Goal: Task Accomplishment & Management: Manage account settings

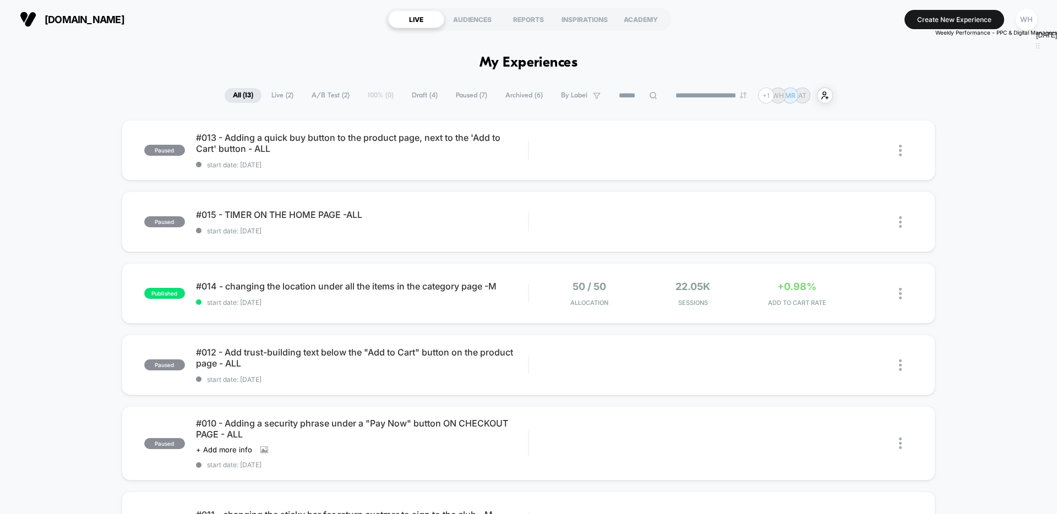
drag, startPoint x: 1054, startPoint y: 18, endPoint x: 1048, endPoint y: 59, distance: 41.8
click at [1049, 52] on div "[DATE]" at bounding box center [1046, 35] width 21 height 33
click at [1027, 15] on div "WH" at bounding box center [1026, 19] width 21 height 21
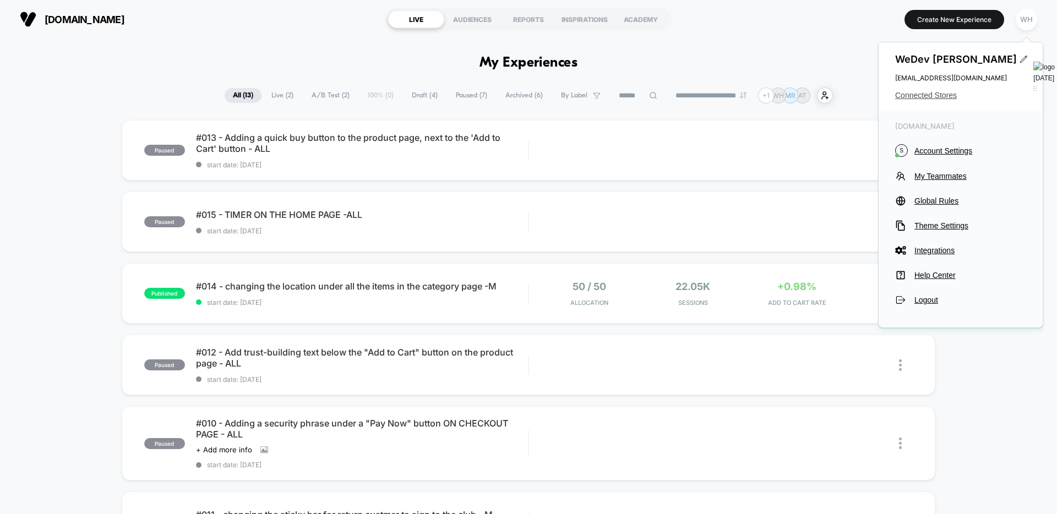
click at [931, 95] on span "Connected Stores" at bounding box center [960, 95] width 131 height 9
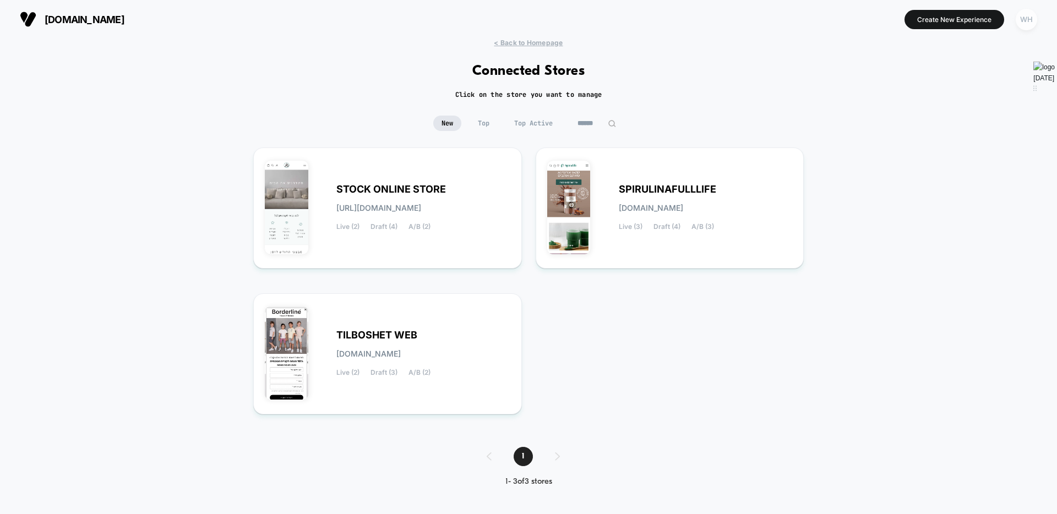
click at [1031, 16] on div "WH" at bounding box center [1026, 19] width 21 height 21
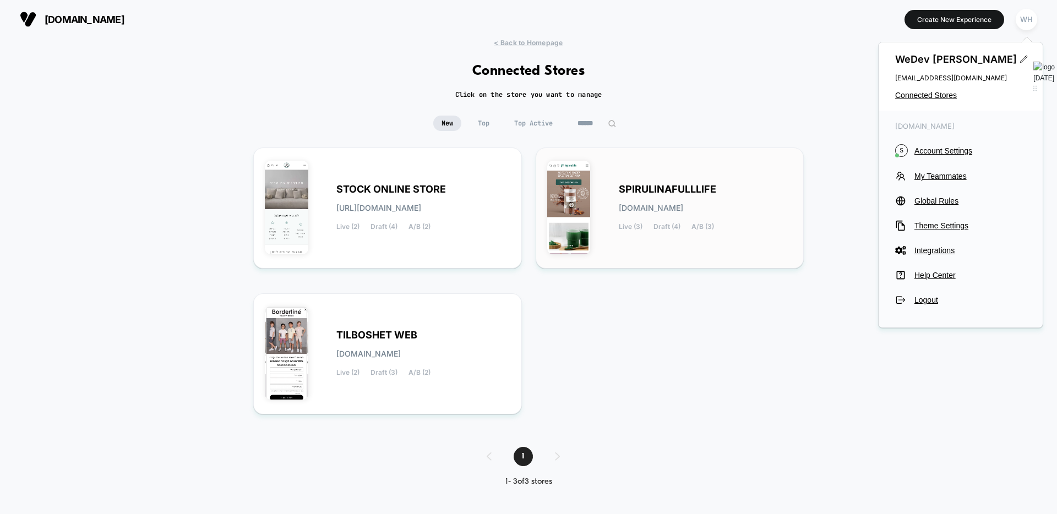
click at [687, 190] on span "SPIRULINAFULLLIFE" at bounding box center [667, 190] width 97 height 8
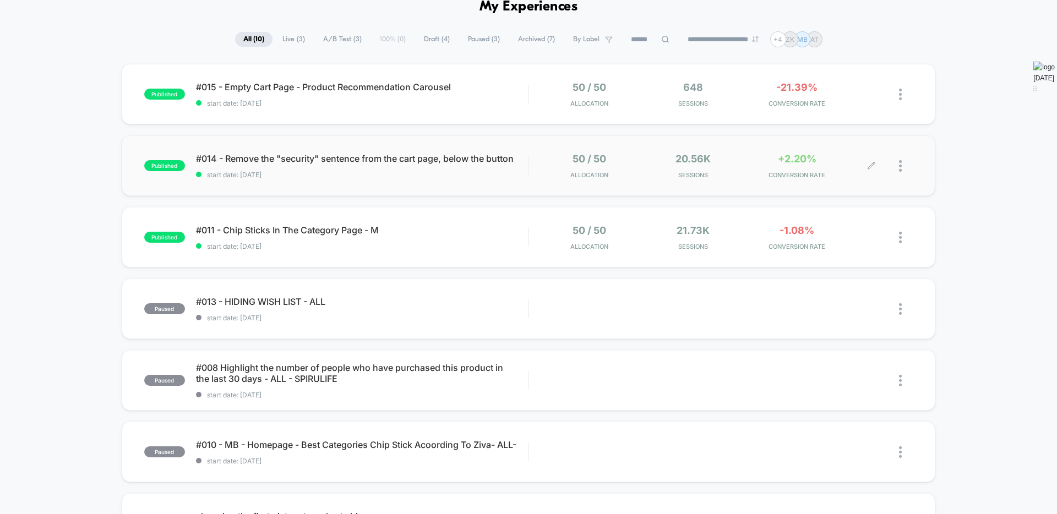
scroll to position [8, 0]
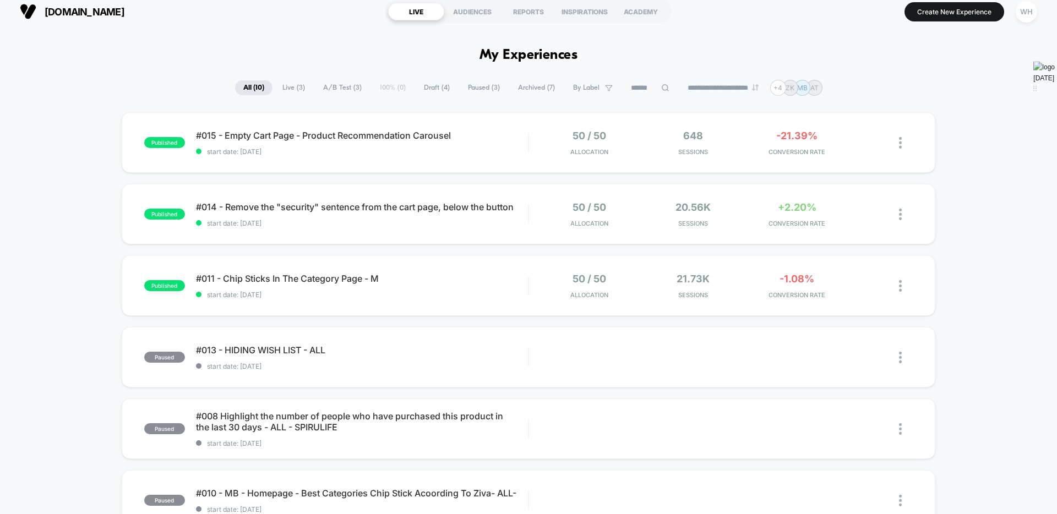
click at [485, 91] on span "Paused ( 3 )" at bounding box center [484, 87] width 48 height 15
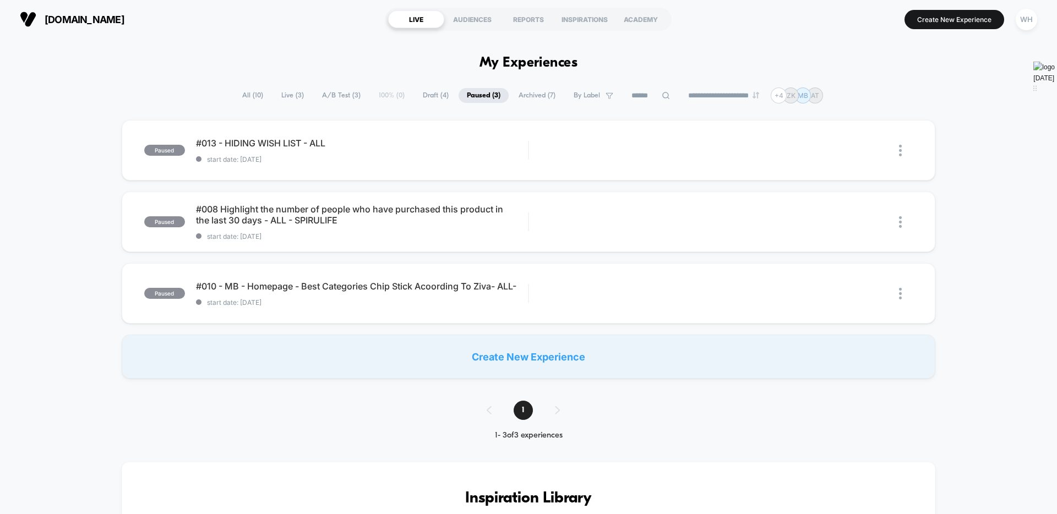
click at [250, 103] on span "All ( 10 )" at bounding box center [252, 95] width 37 height 15
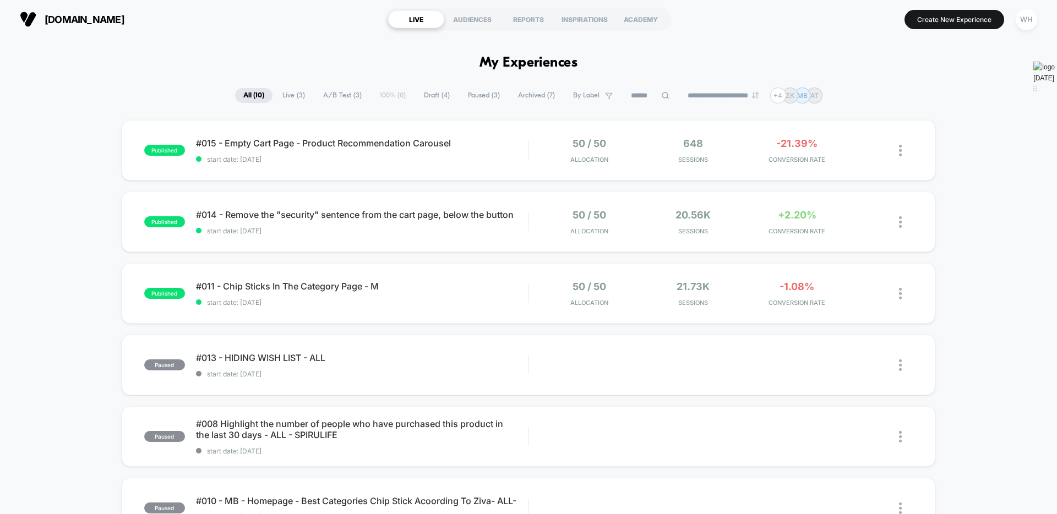
scroll to position [15, 0]
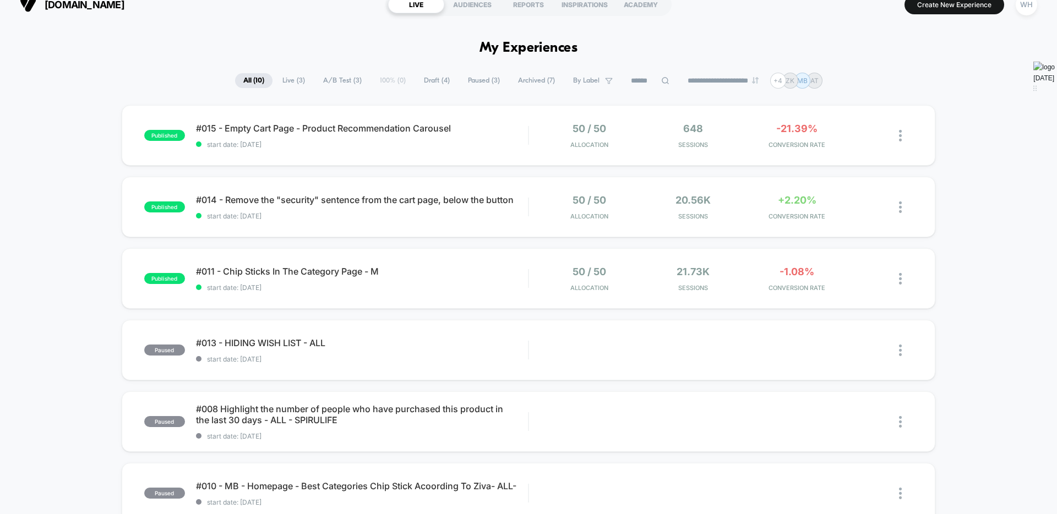
click at [536, 82] on span "Archived ( 7 )" at bounding box center [536, 80] width 53 height 15
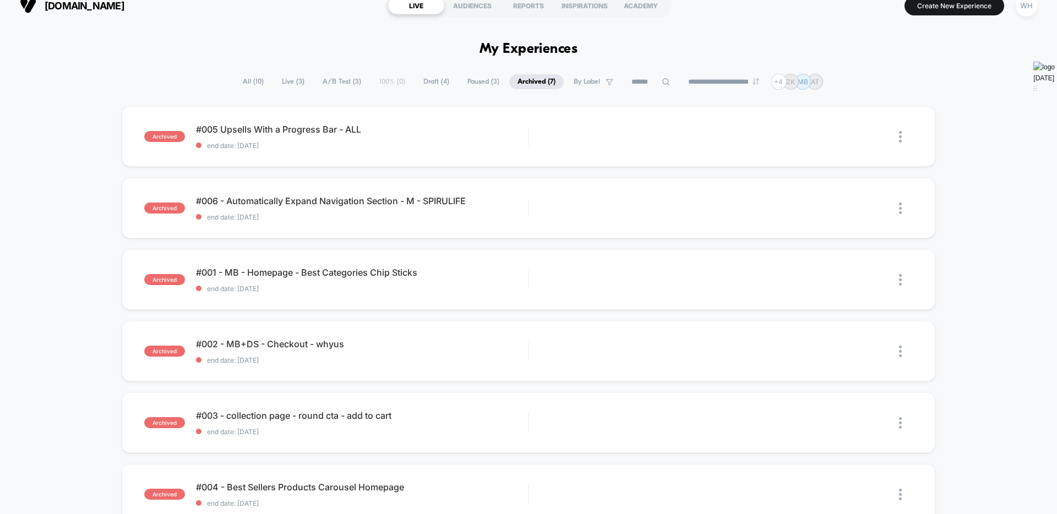
scroll to position [0, 0]
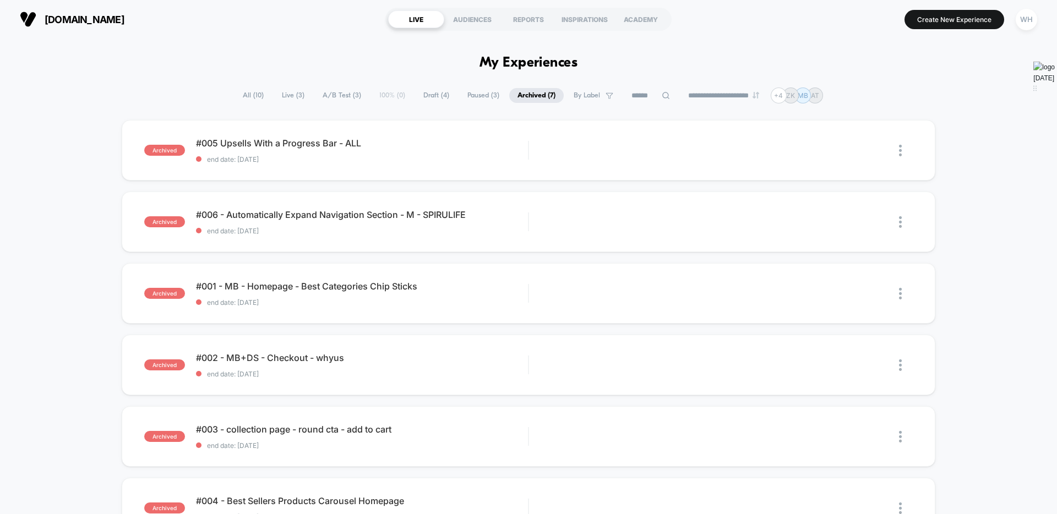
click at [245, 100] on span "All ( 10 )" at bounding box center [253, 95] width 37 height 15
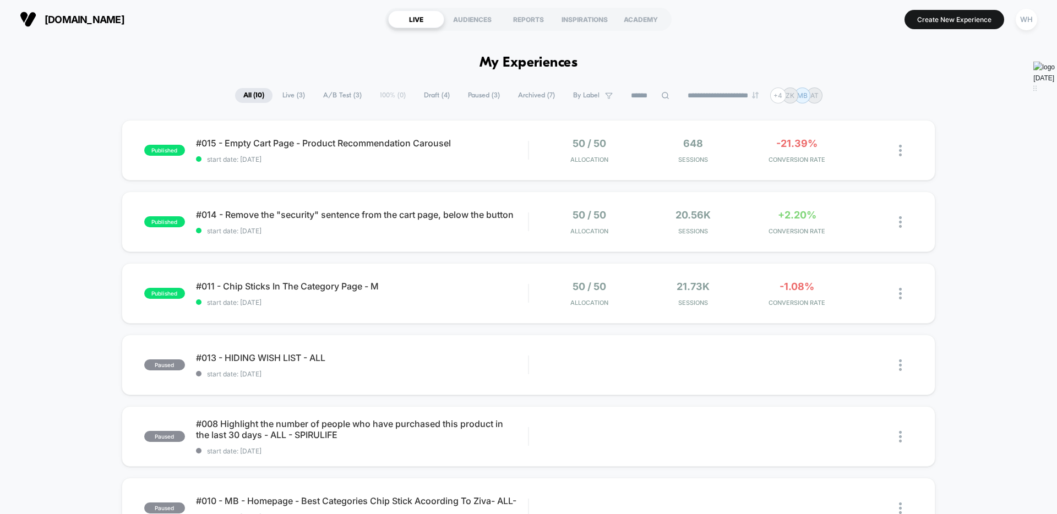
click at [429, 99] on span "Draft ( 4 )" at bounding box center [437, 95] width 42 height 15
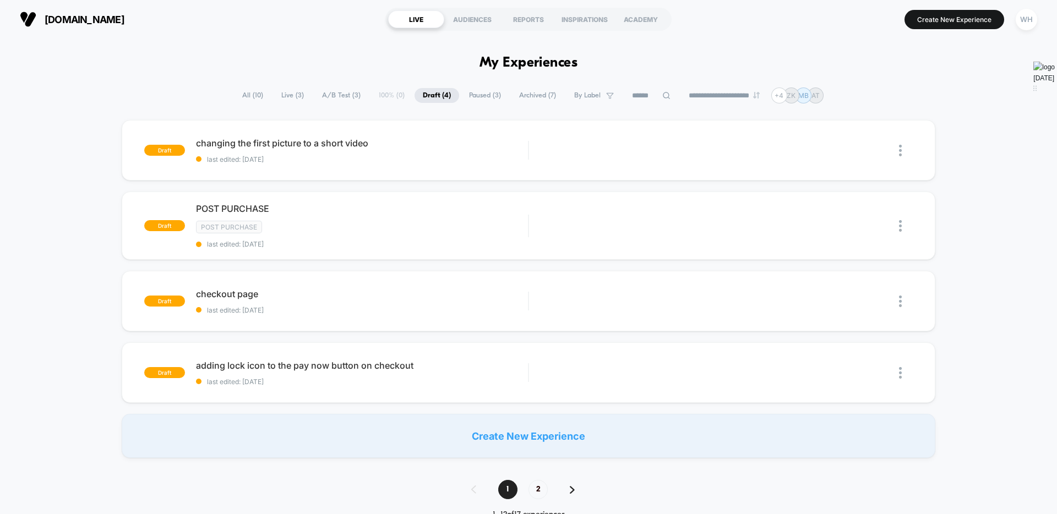
click at [252, 96] on span "All ( 10 )" at bounding box center [252, 95] width 37 height 15
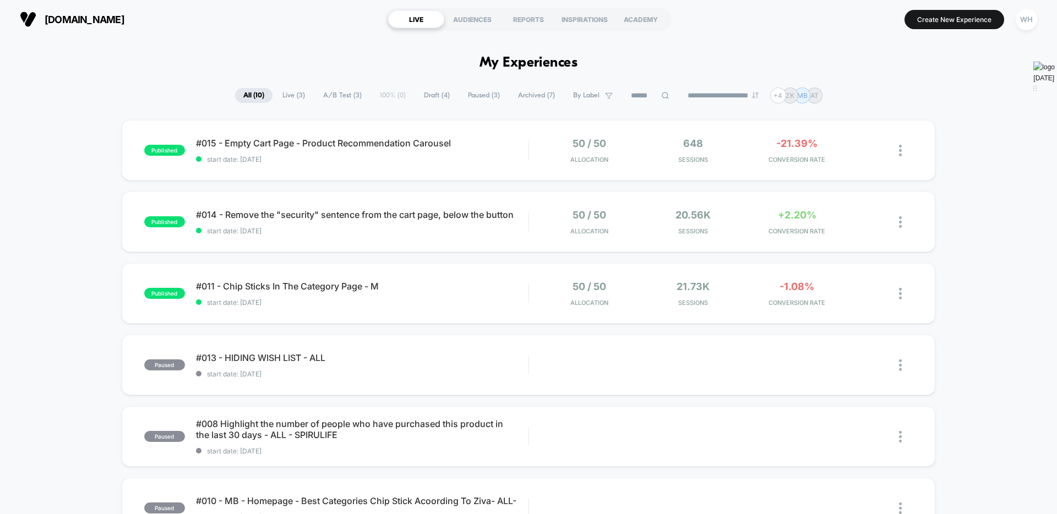
click at [529, 98] on span "Archived ( 7 )" at bounding box center [536, 95] width 53 height 15
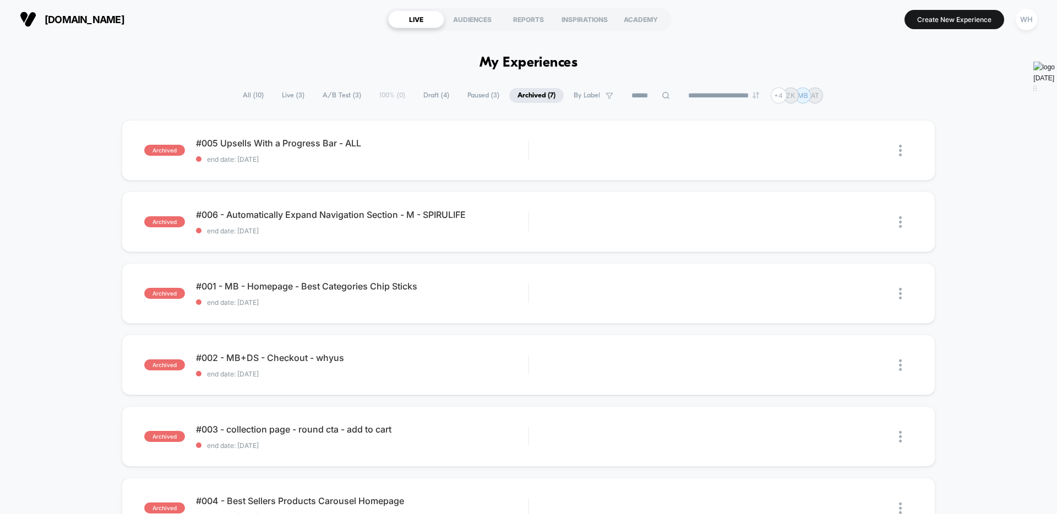
click at [253, 93] on span "All ( 10 )" at bounding box center [253, 95] width 37 height 15
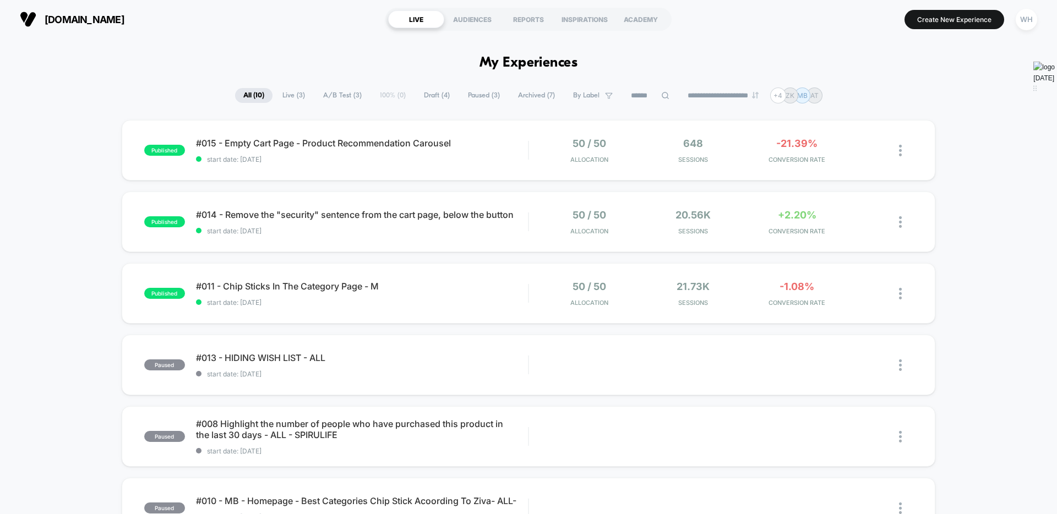
click at [520, 99] on span "Archived ( 7 )" at bounding box center [536, 95] width 53 height 15
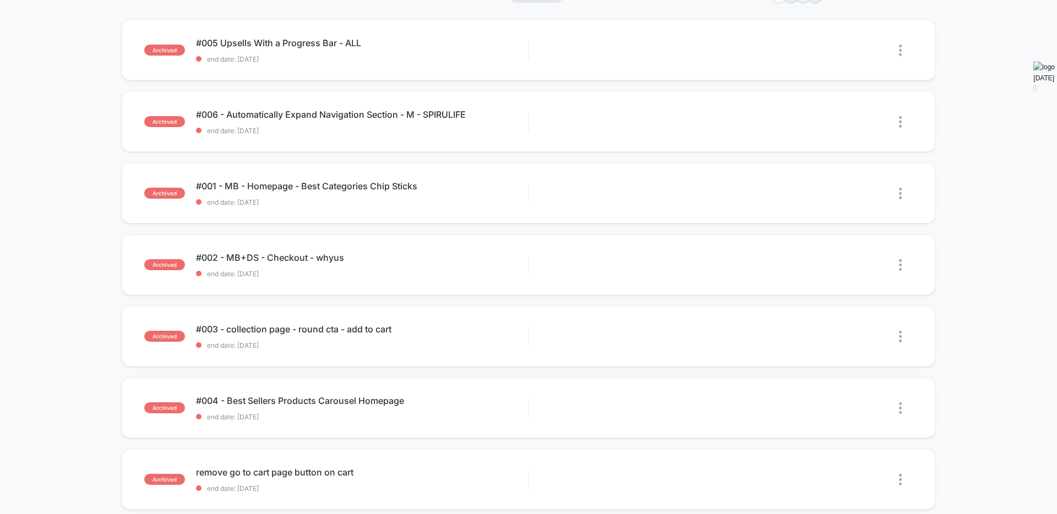
scroll to position [349, 0]
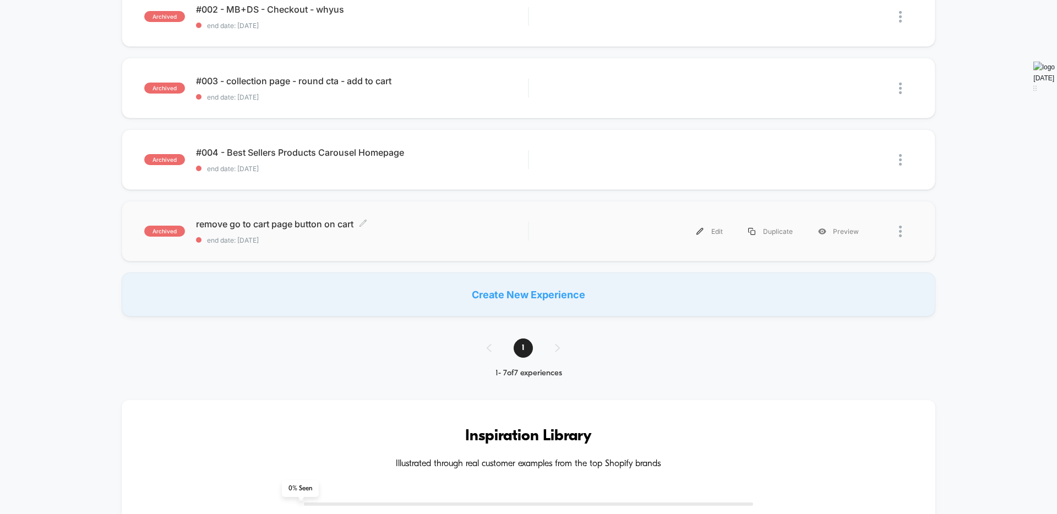
click at [269, 229] on span "remove go to cart page button on cart Click to edit experience details" at bounding box center [362, 224] width 332 height 11
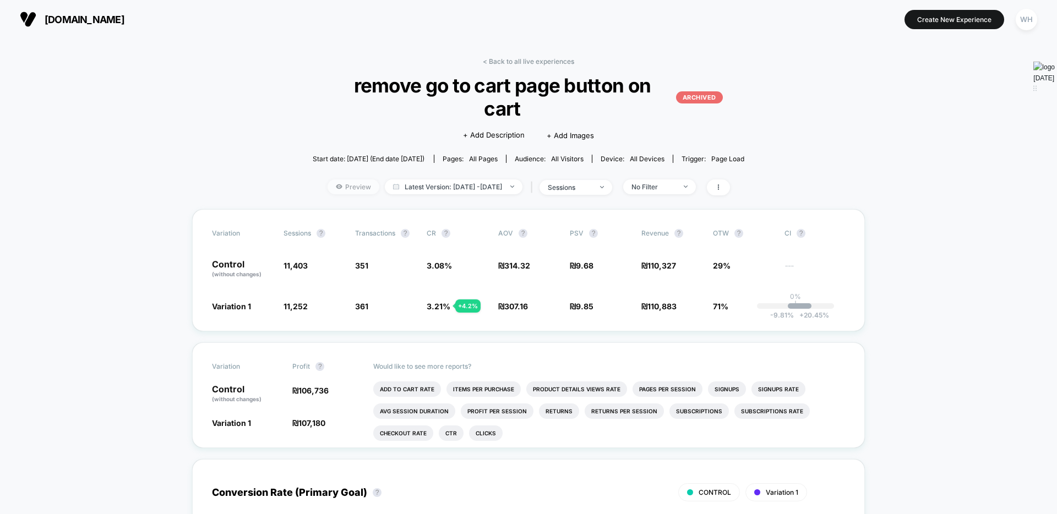
click at [328, 179] on span "Preview" at bounding box center [354, 186] width 52 height 15
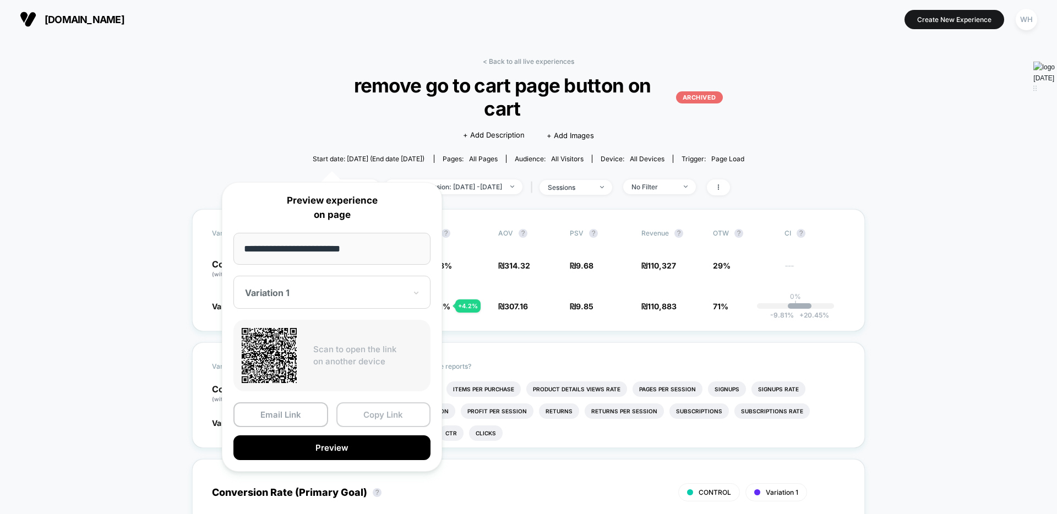
click at [391, 414] on button "Copy Link" at bounding box center [383, 414] width 95 height 25
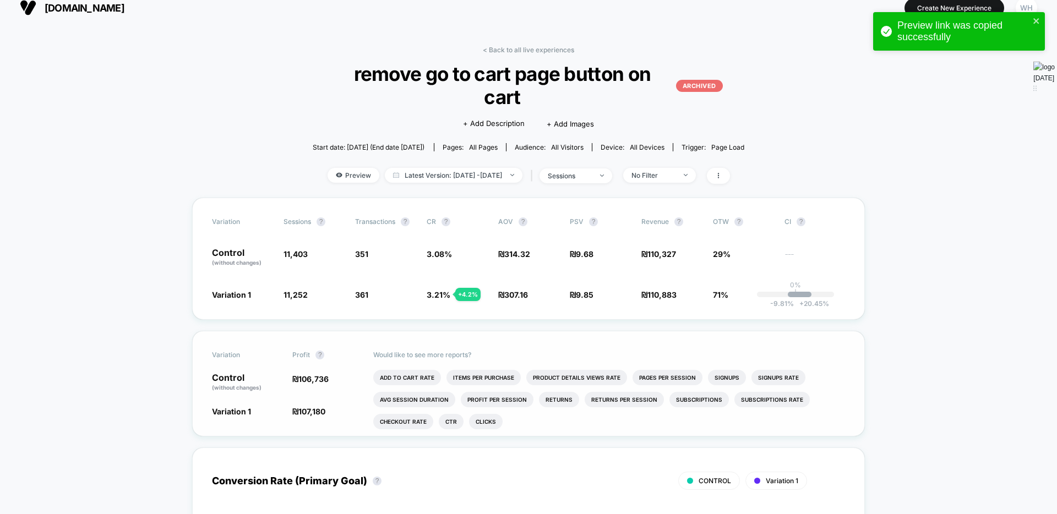
scroll to position [10, 0]
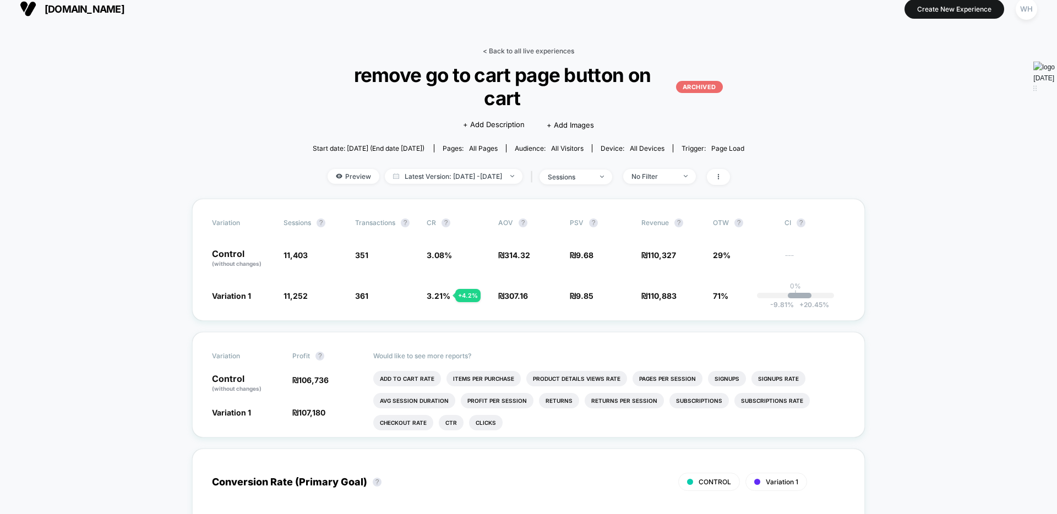
click at [520, 53] on link "< Back to all live experiences" at bounding box center [528, 51] width 91 height 8
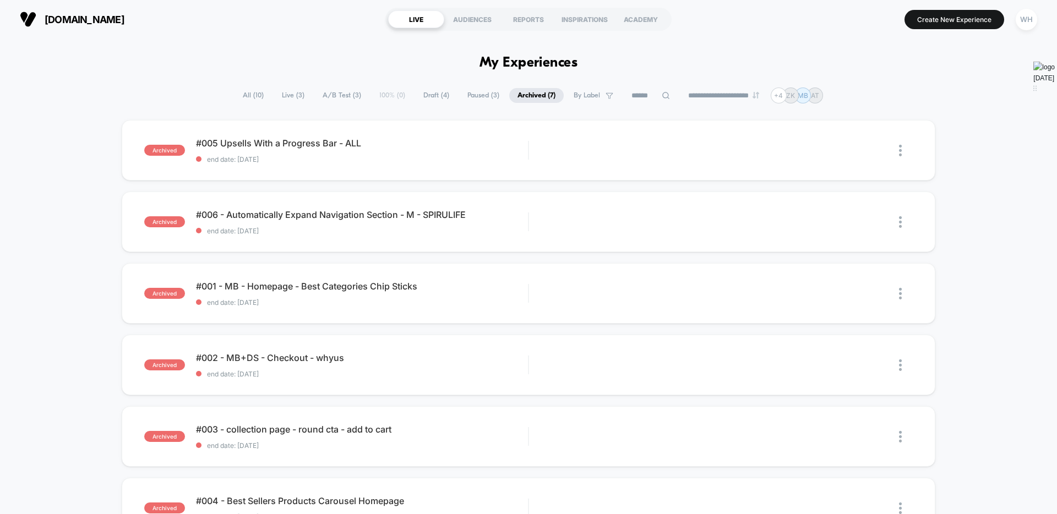
click at [243, 99] on span "All ( 10 )" at bounding box center [253, 95] width 37 height 15
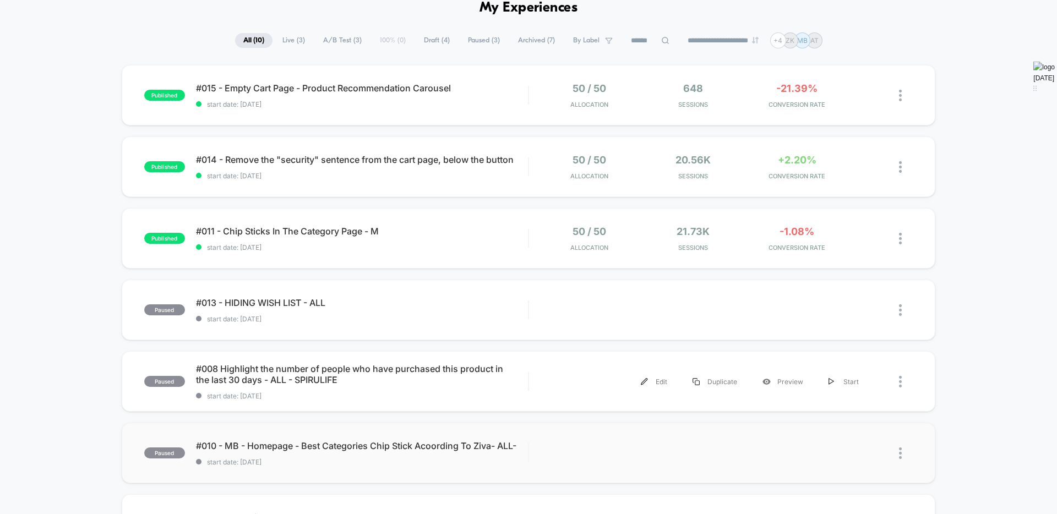
scroll to position [79, 0]
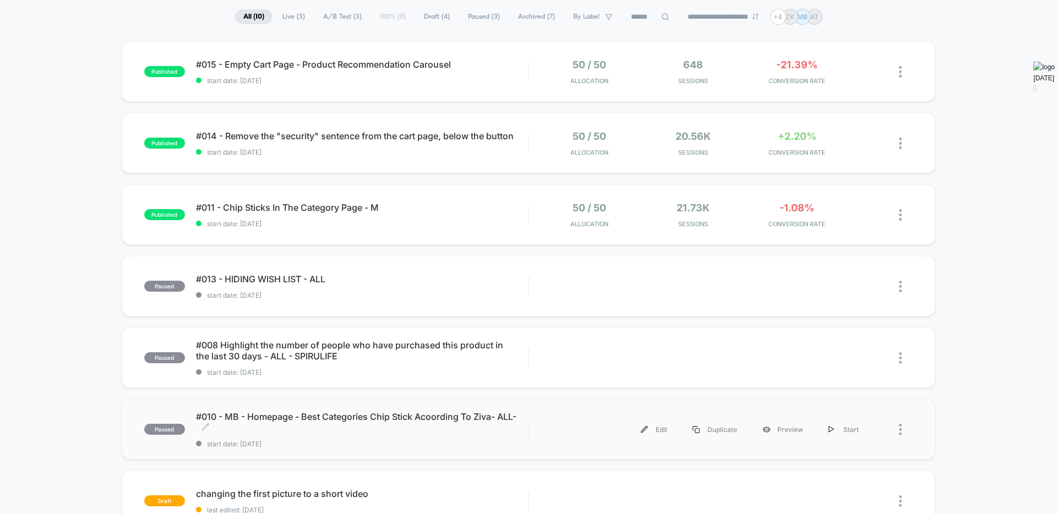
click at [333, 420] on span "#010 - MB - Homepage - Best Categories Chip Stick Acoording To Ziva- ALL- Click…" at bounding box center [362, 422] width 332 height 22
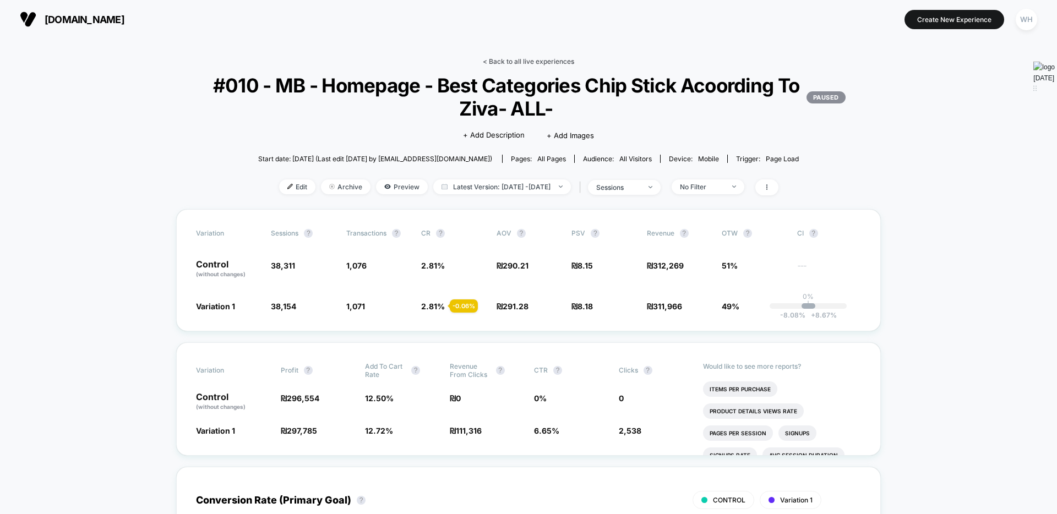
click at [497, 57] on link "< Back to all live experiences" at bounding box center [528, 61] width 91 height 8
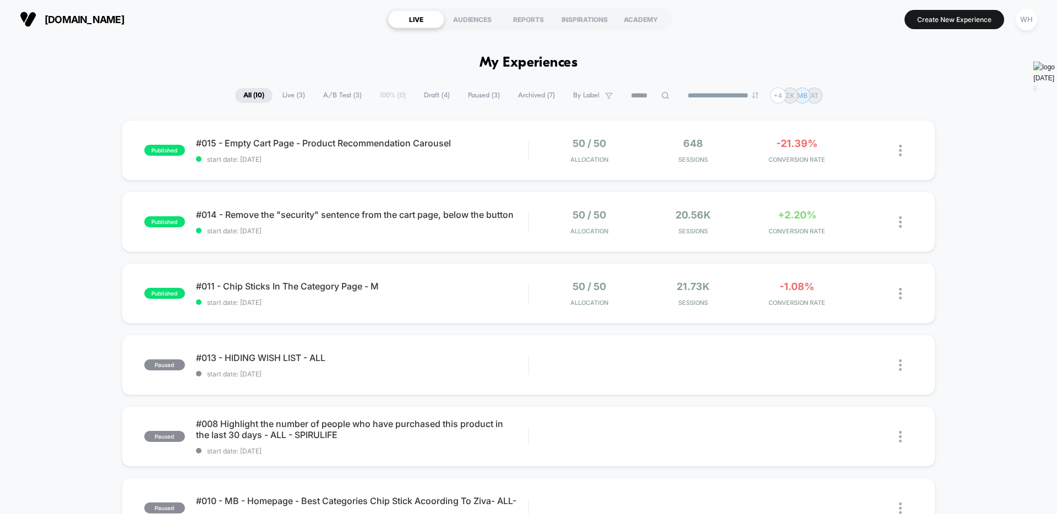
click at [521, 95] on span "Archived ( 7 )" at bounding box center [536, 95] width 53 height 15
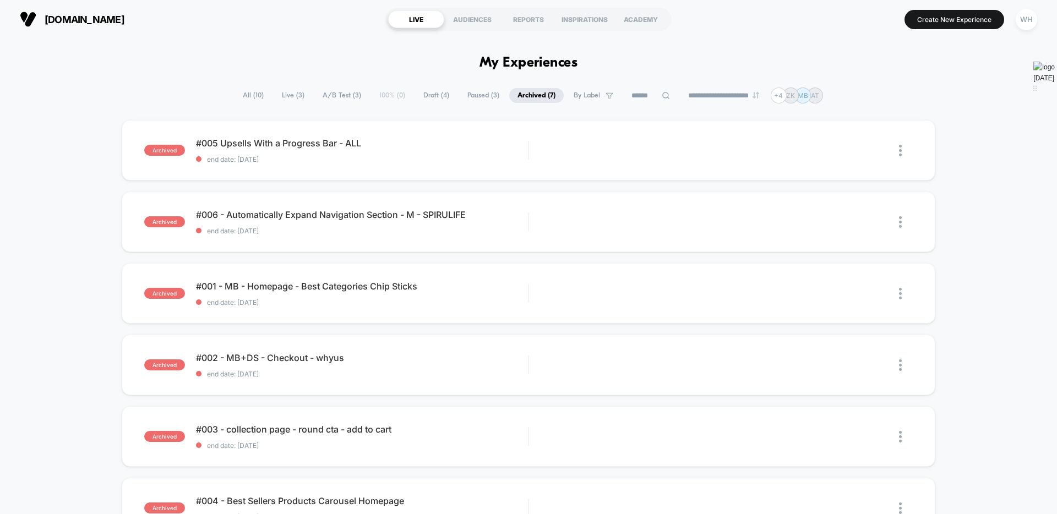
click at [240, 96] on span "All ( 10 )" at bounding box center [253, 95] width 37 height 15
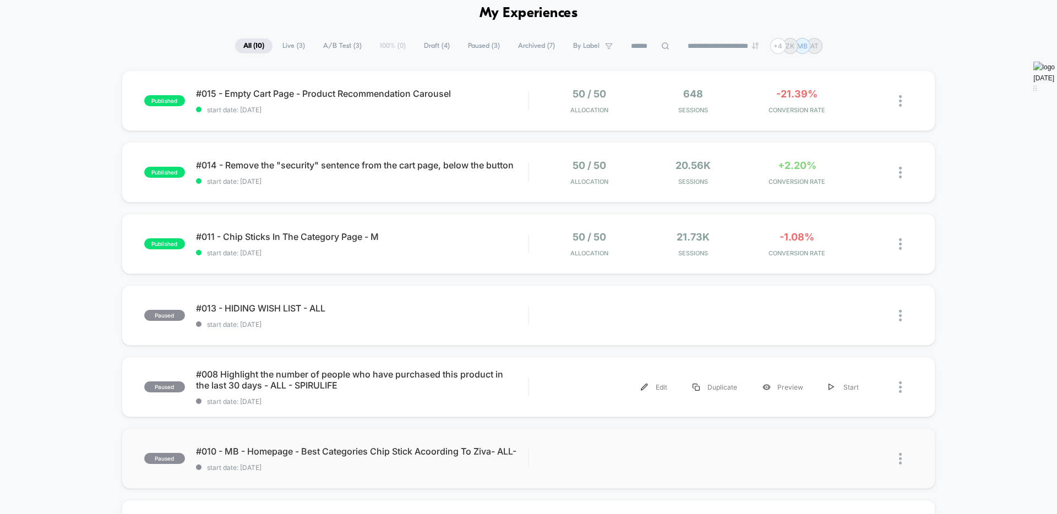
scroll to position [47, 0]
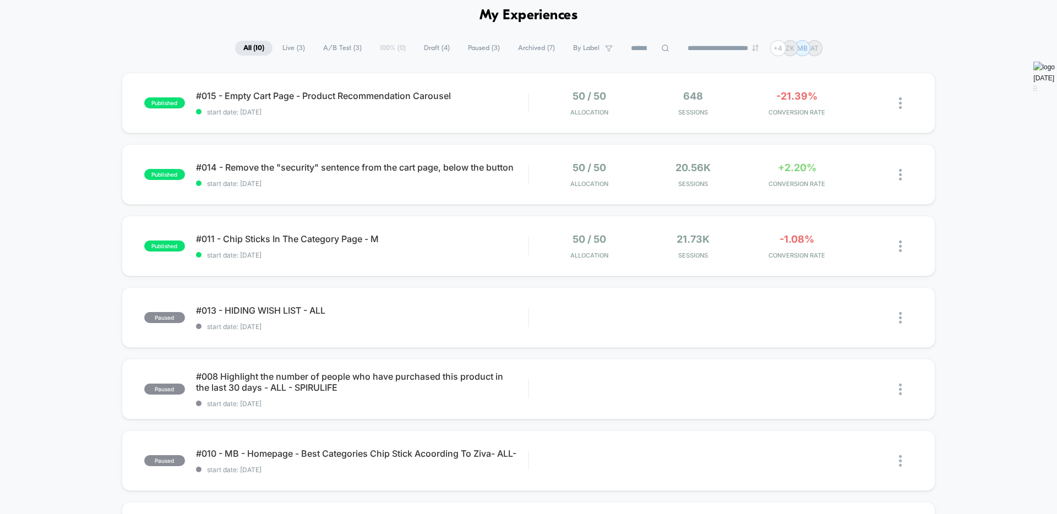
click at [534, 49] on span "Archived ( 7 )" at bounding box center [536, 48] width 53 height 15
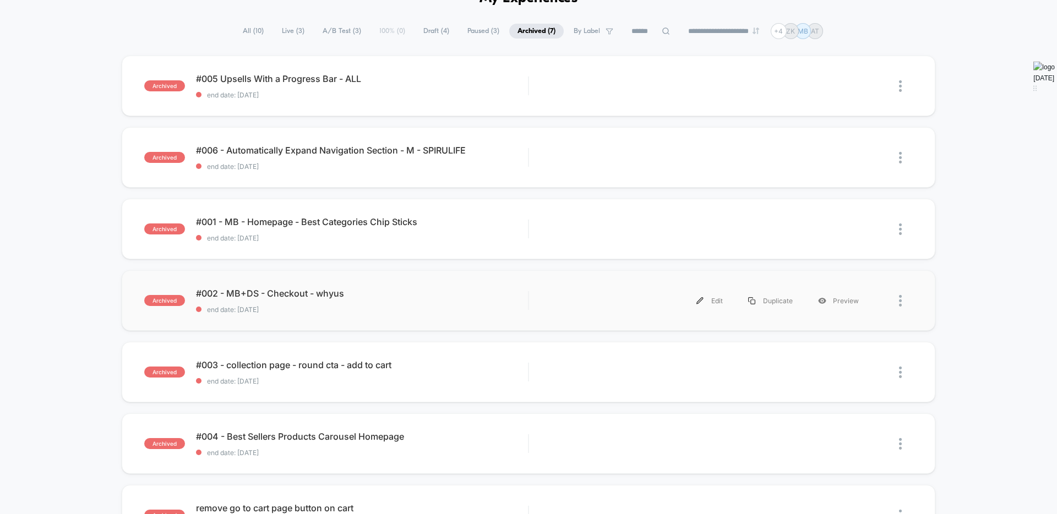
scroll to position [0, 0]
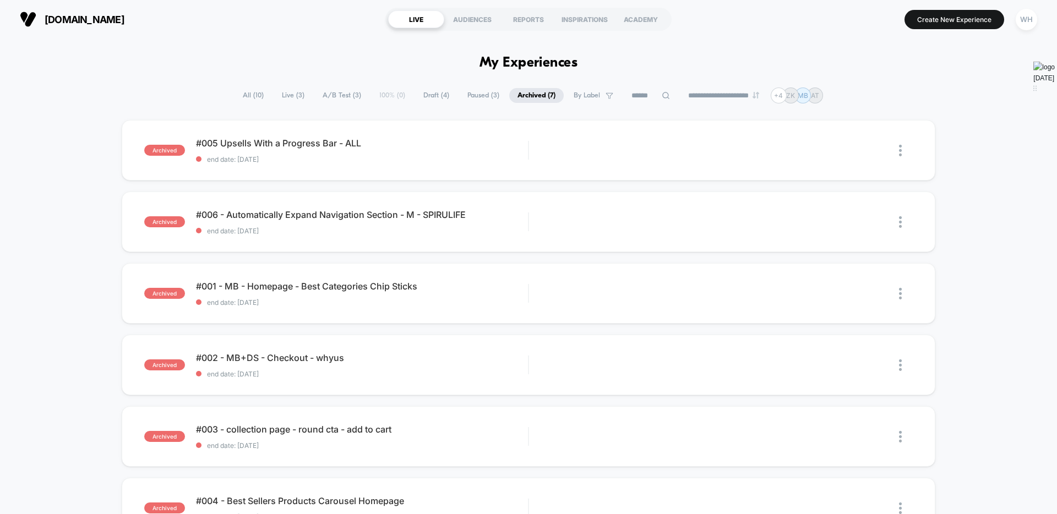
click at [291, 97] on span "Live ( 3 )" at bounding box center [293, 95] width 39 height 15
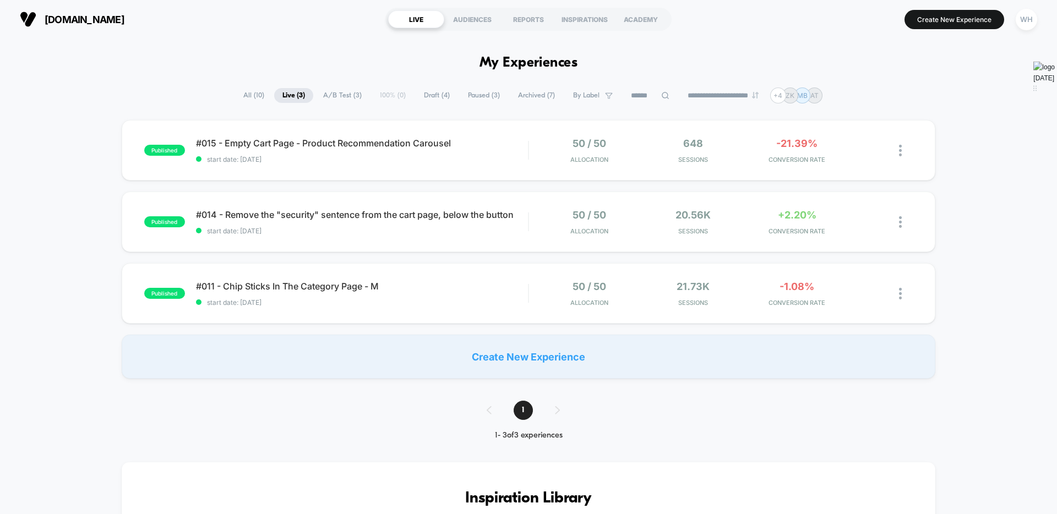
click at [274, 96] on span "Live ( 3 )" at bounding box center [293, 95] width 39 height 15
click at [241, 94] on span "All ( 10 )" at bounding box center [253, 95] width 37 height 15
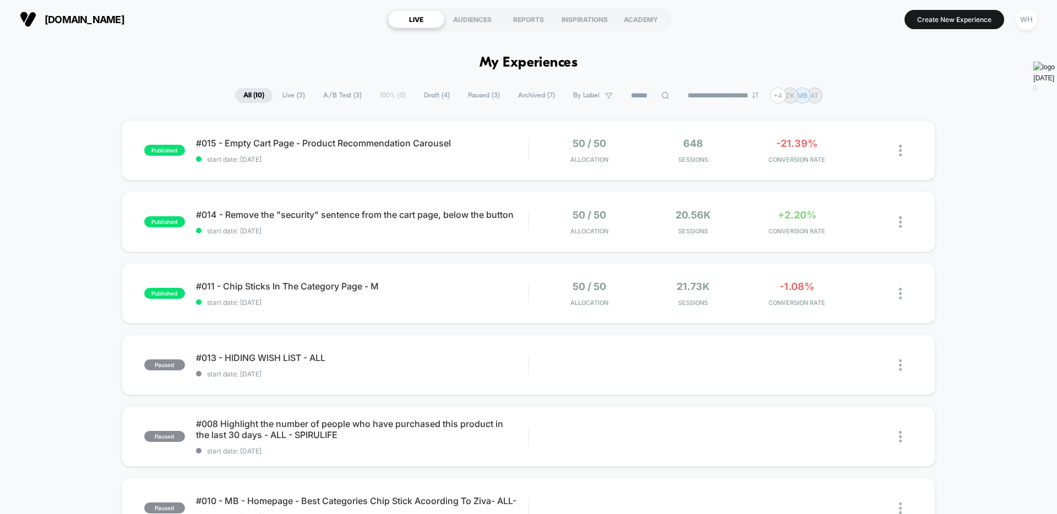
click at [542, 100] on span "Archived ( 7 )" at bounding box center [536, 95] width 53 height 15
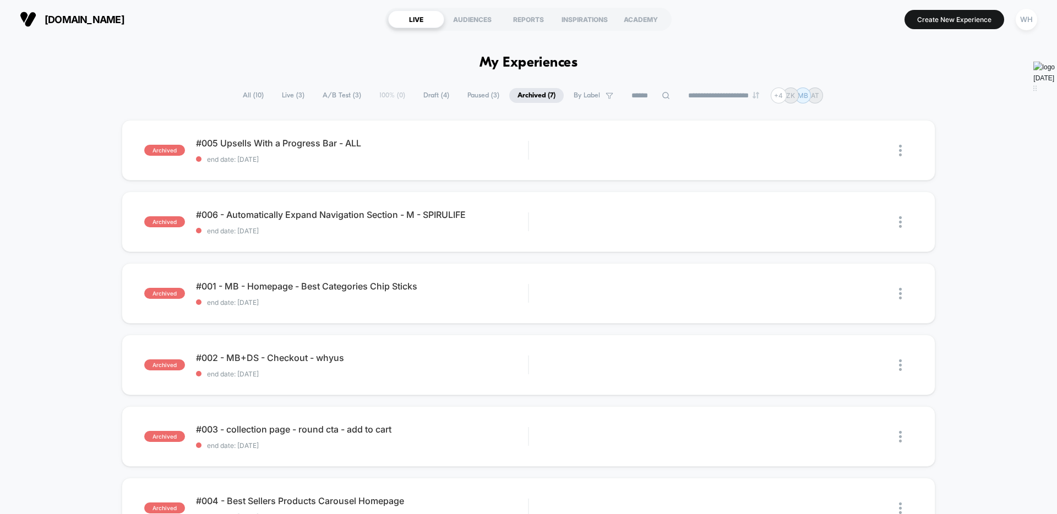
click at [480, 95] on span "Paused ( 3 )" at bounding box center [483, 95] width 48 height 15
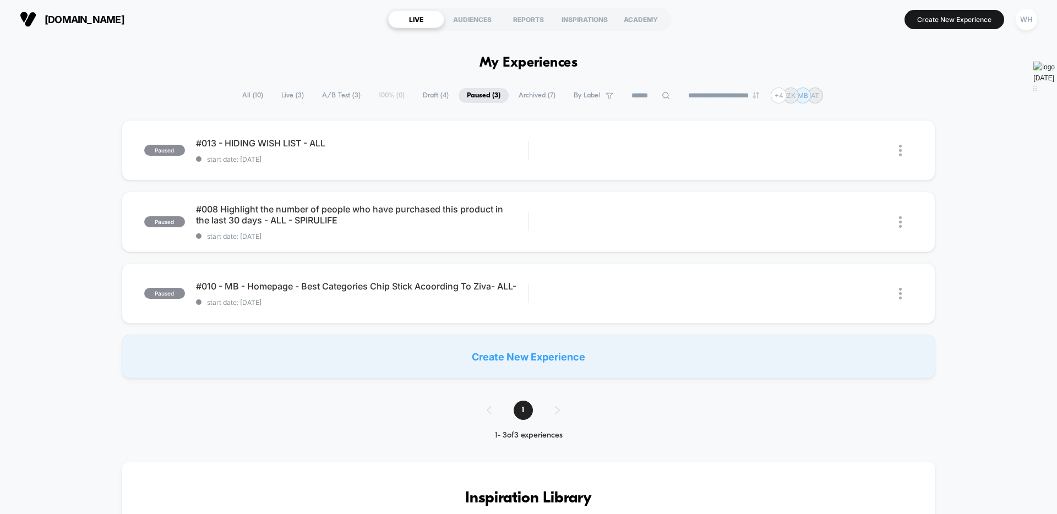
click at [523, 95] on span "Archived ( 7 )" at bounding box center [536, 95] width 53 height 15
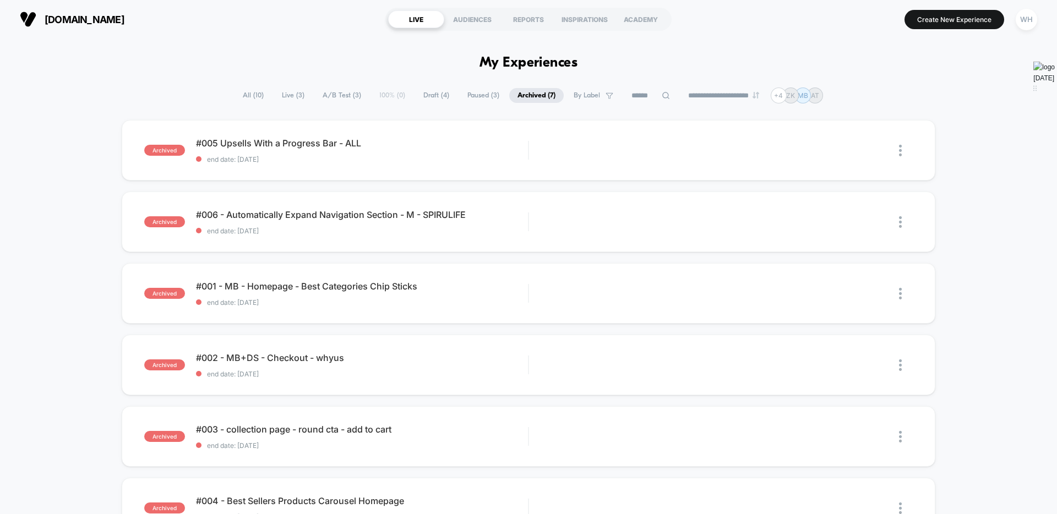
click at [255, 98] on span "All ( 10 )" at bounding box center [253, 95] width 37 height 15
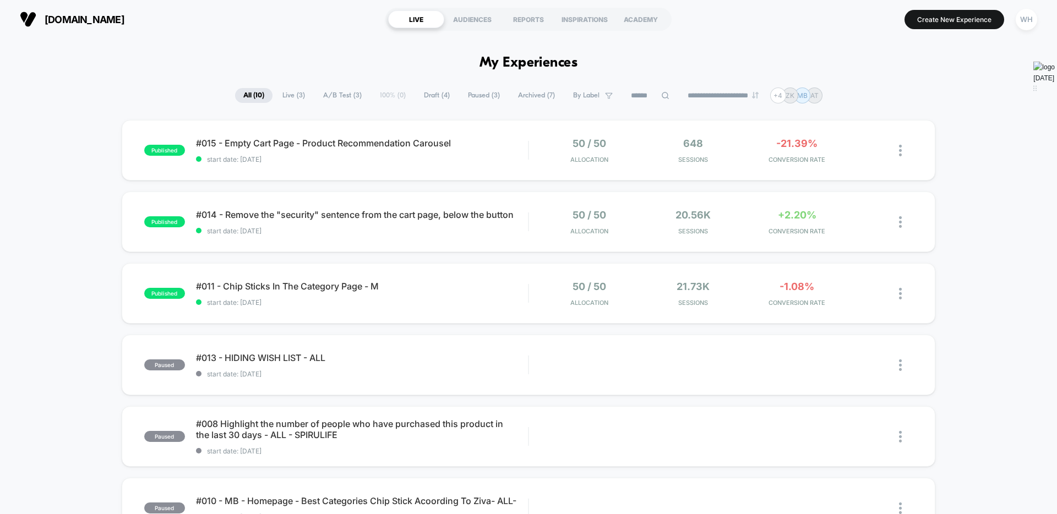
click at [332, 99] on span "A/B Test ( 3 )" at bounding box center [342, 95] width 55 height 15
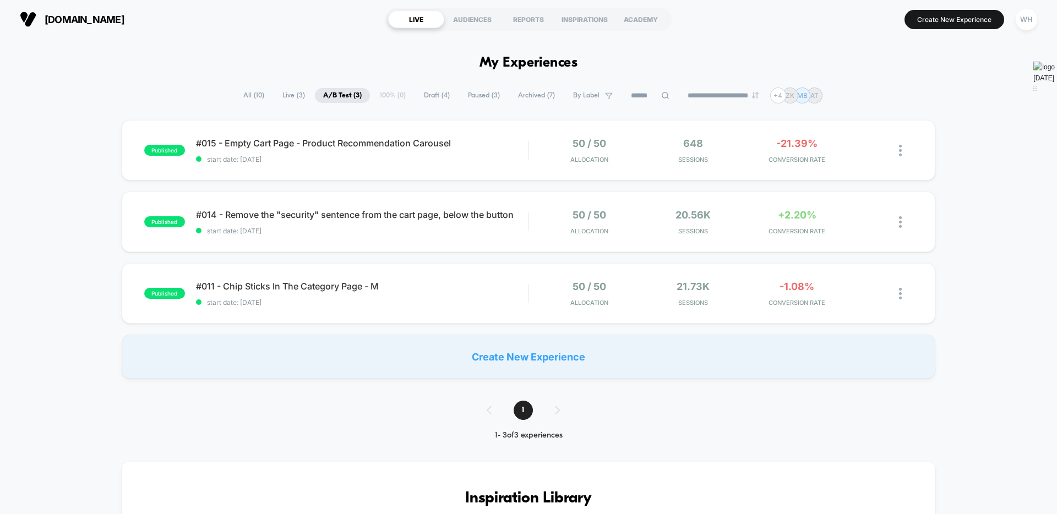
click at [246, 99] on span "All ( 10 )" at bounding box center [253, 95] width 37 height 15
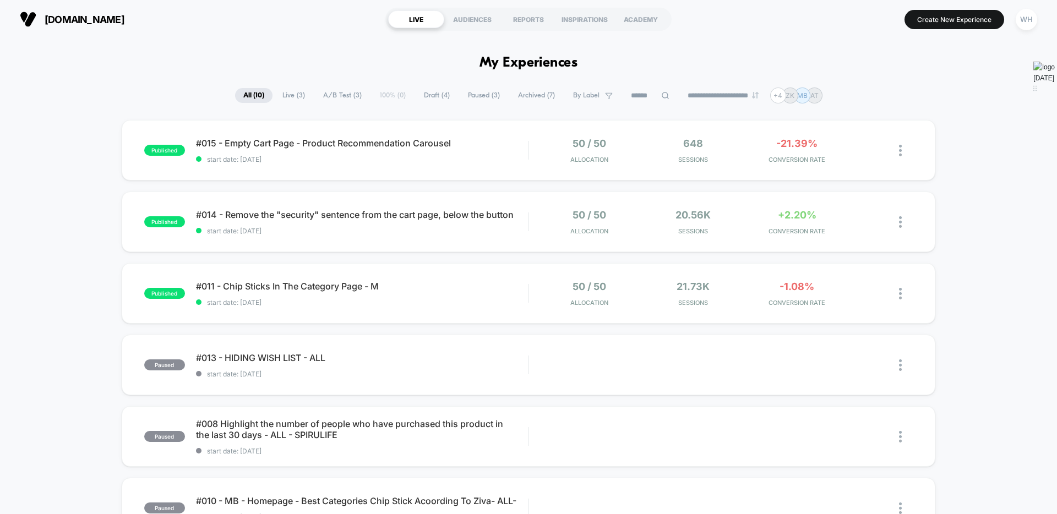
click at [293, 95] on span "Live ( 3 )" at bounding box center [293, 95] width 39 height 15
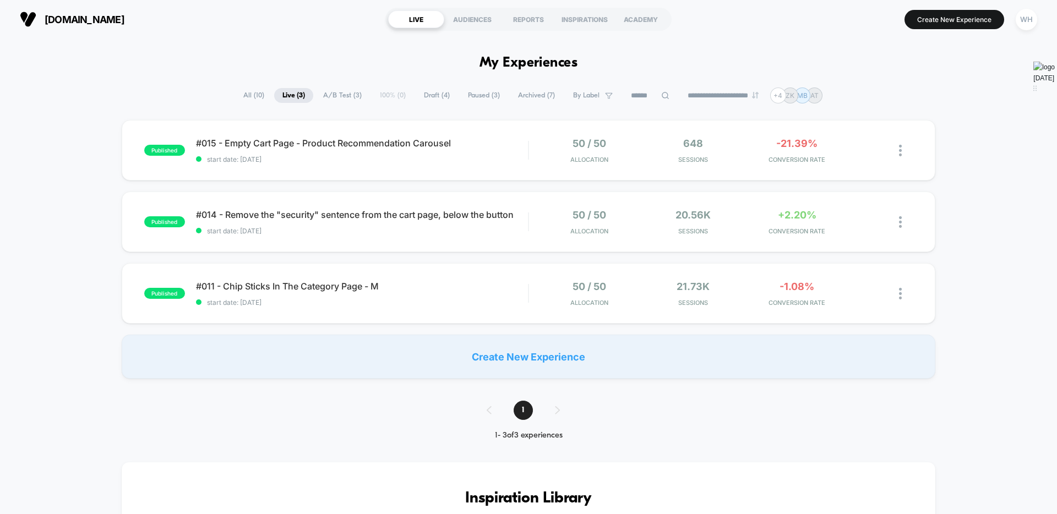
click at [240, 98] on span "All ( 10 )" at bounding box center [253, 95] width 37 height 15
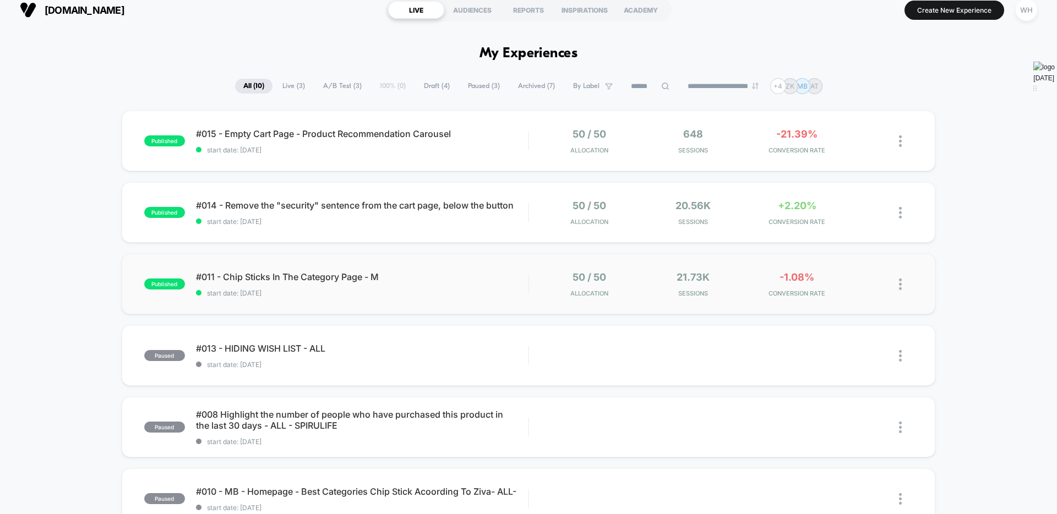
scroll to position [11, 0]
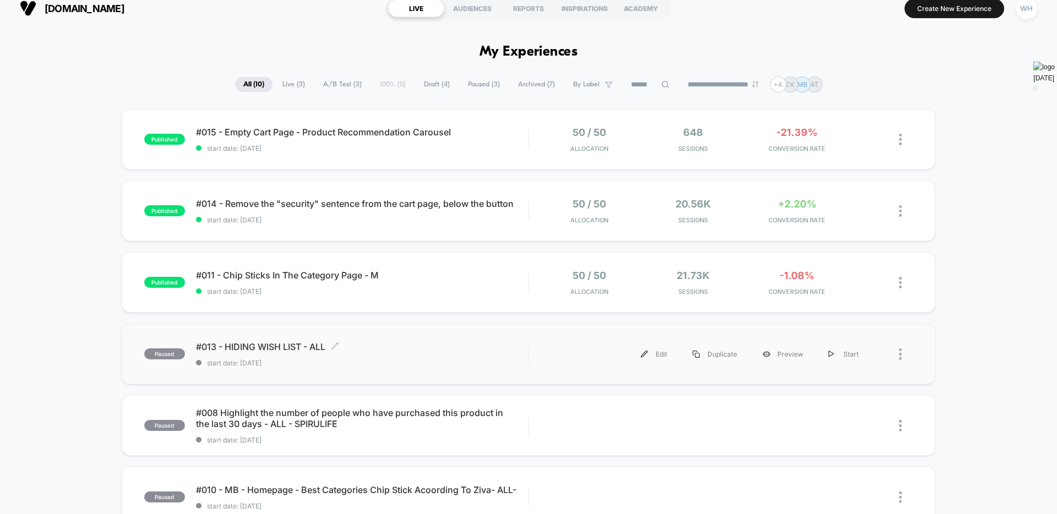
click at [263, 350] on span "#013 - HIDING WISH LIST - ALL Click to edit experience details" at bounding box center [362, 346] width 332 height 11
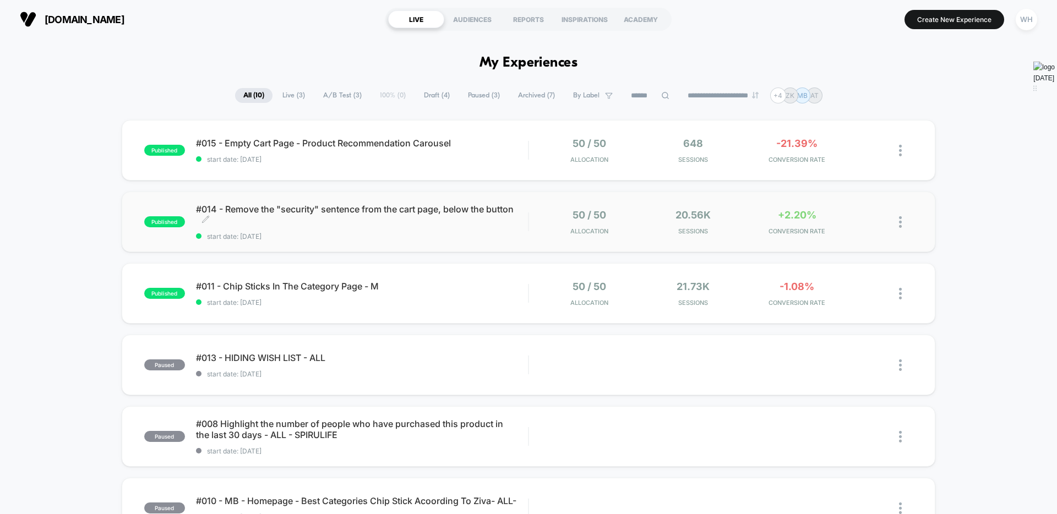
click at [362, 214] on span "#014 - Remove the "security" sentence from the cart page, below the button Clic…" at bounding box center [362, 215] width 332 height 22
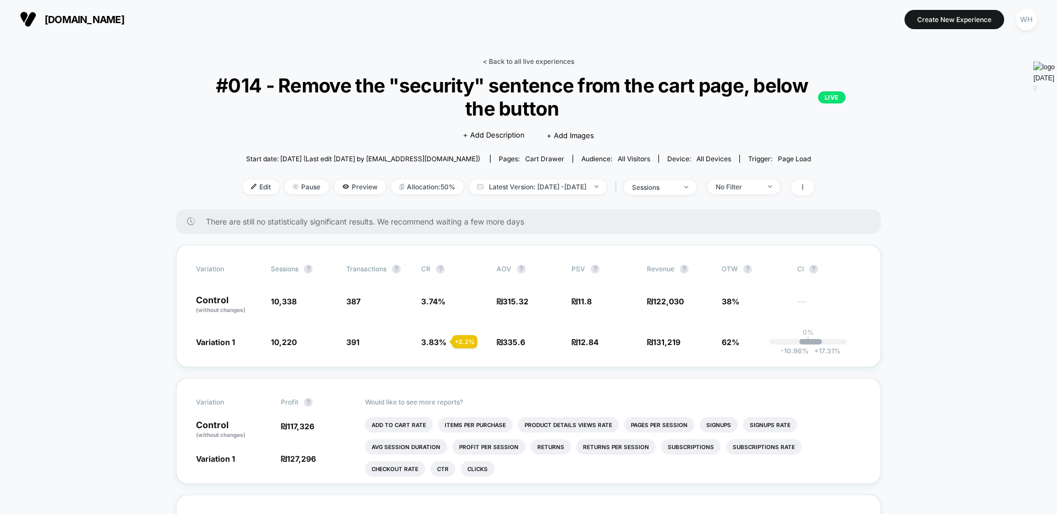
click at [530, 59] on link "< Back to all live experiences" at bounding box center [528, 61] width 91 height 8
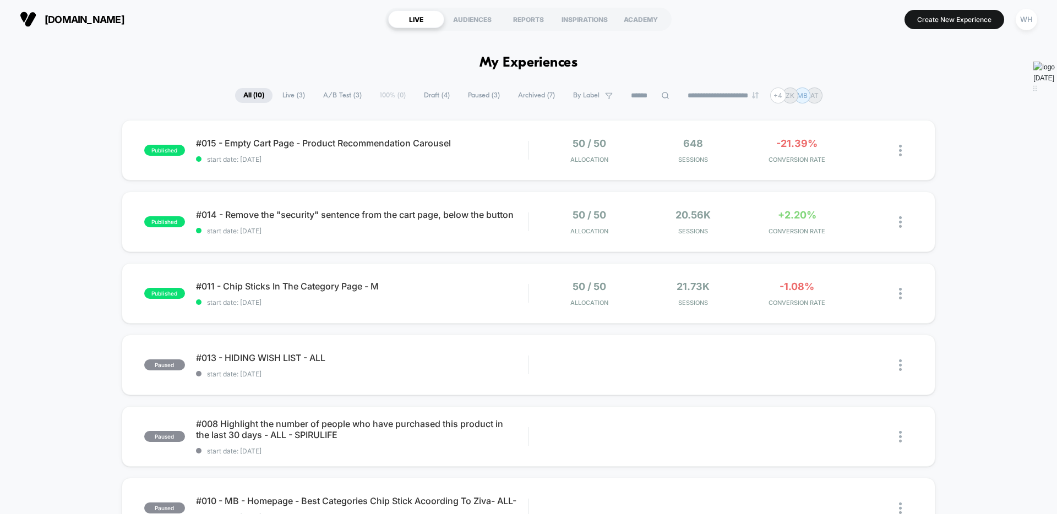
click at [1015, 22] on button "WH" at bounding box center [1027, 19] width 28 height 23
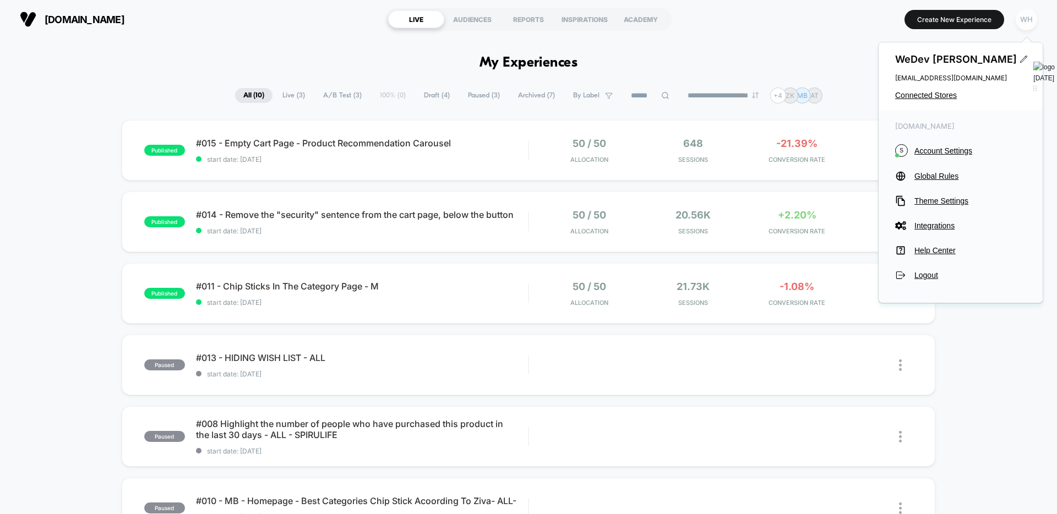
click at [1034, 22] on div "WH" at bounding box center [1026, 19] width 21 height 21
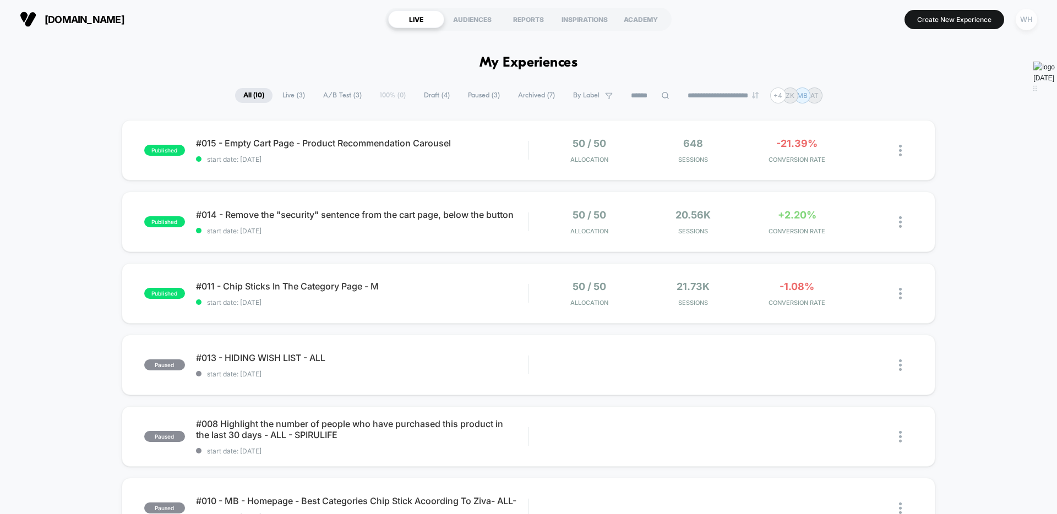
click at [1031, 19] on div "WH" at bounding box center [1026, 19] width 21 height 21
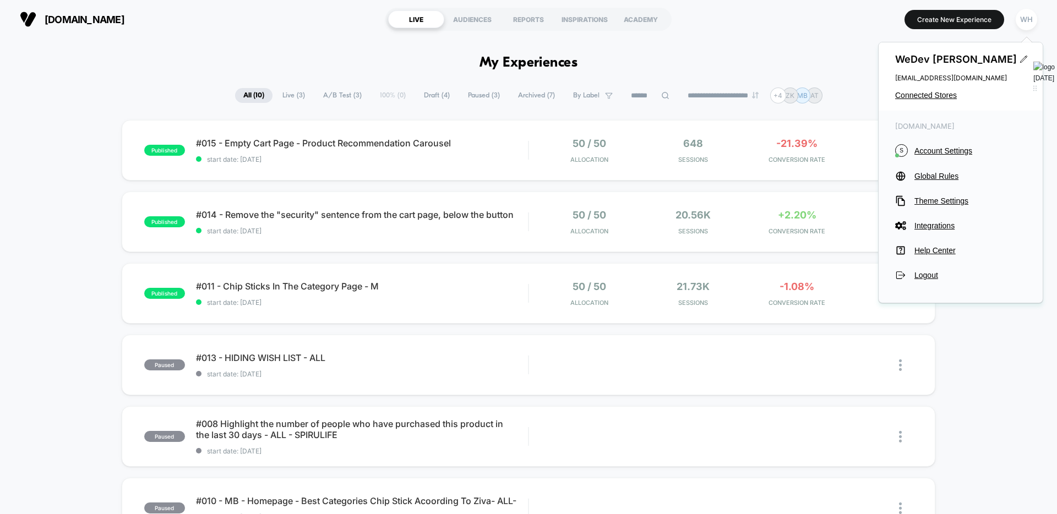
drag, startPoint x: 966, startPoint y: 79, endPoint x: 911, endPoint y: 80, distance: 54.5
click at [911, 80] on span "[EMAIL_ADDRESS][DOMAIN_NAME]" at bounding box center [960, 78] width 131 height 8
click at [931, 78] on span "[EMAIL_ADDRESS][DOMAIN_NAME]" at bounding box center [960, 78] width 131 height 8
click at [932, 97] on span "Connected Stores" at bounding box center [960, 95] width 131 height 9
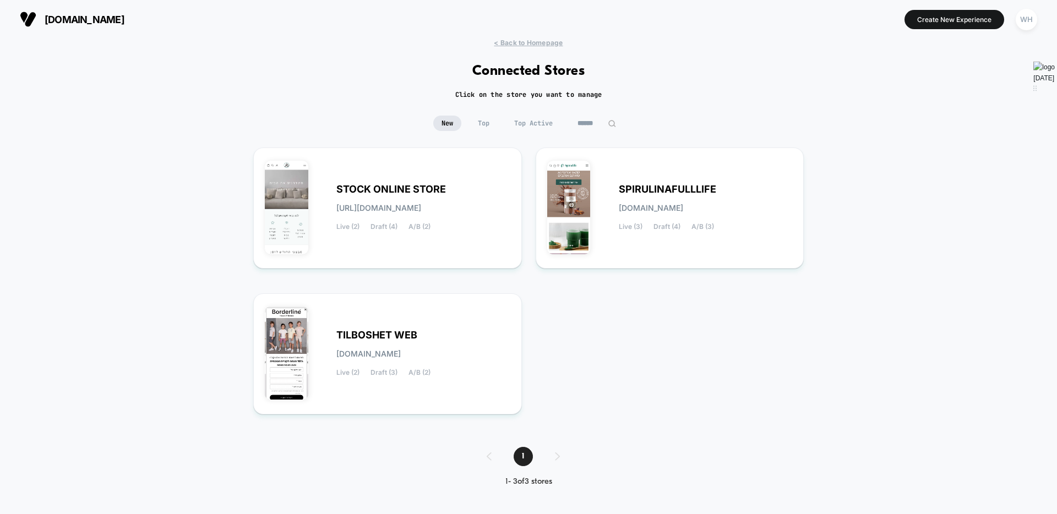
click at [628, 372] on div "STOCK ONLINE STORE [URL][DOMAIN_NAME] Live (2) Draft (4) A/B (2) SPIRULINAFULLL…" at bounding box center [528, 287] width 551 height 278
click at [627, 372] on div "STOCK ONLINE STORE [URL][DOMAIN_NAME] Live (2) Draft (4) A/B (2) SPIRULINAFULLL…" at bounding box center [528, 287] width 551 height 278
click at [1027, 17] on div "WH" at bounding box center [1026, 19] width 21 height 21
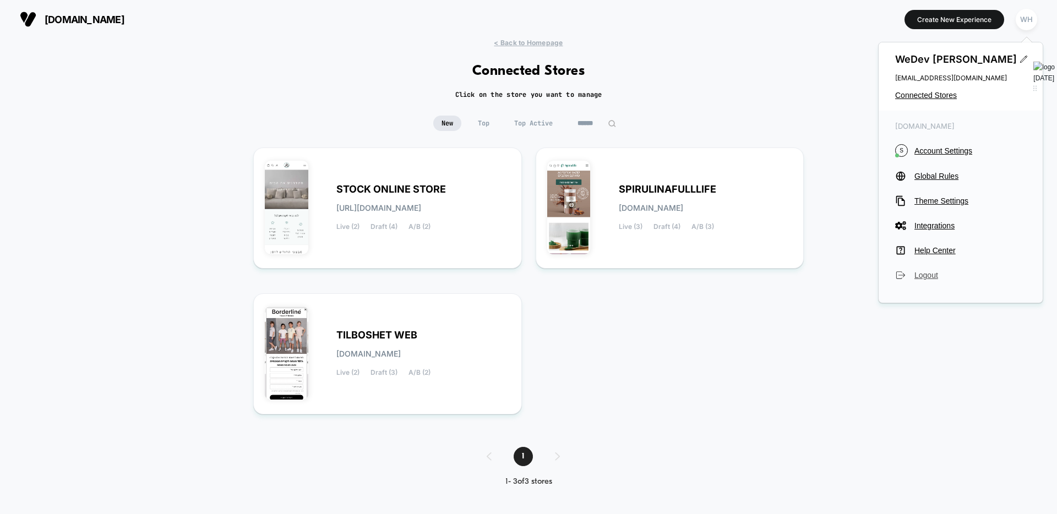
click at [927, 277] on span "Logout" at bounding box center [971, 275] width 112 height 9
